Goal: Navigation & Orientation: Go to known website

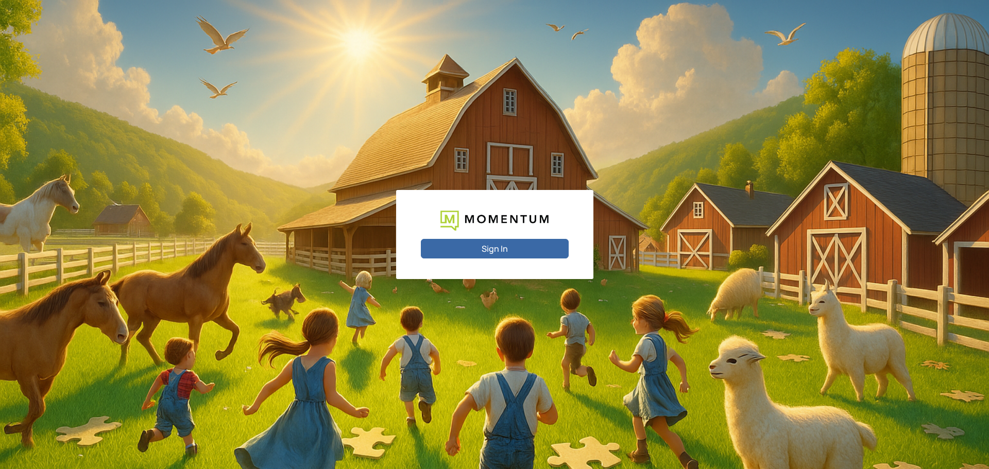
click at [483, 252] on button "Sign In" at bounding box center [495, 249] width 148 height 20
